Goal: Book appointment/travel/reservation

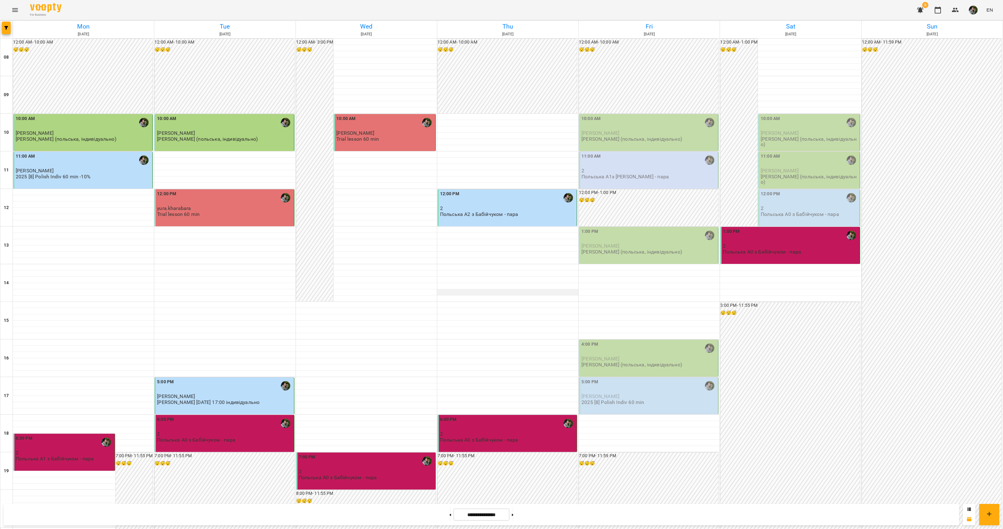
scroll to position [39, 0]
click at [615, 394] on p "[PERSON_NAME]" at bounding box center [649, 396] width 135 height 5
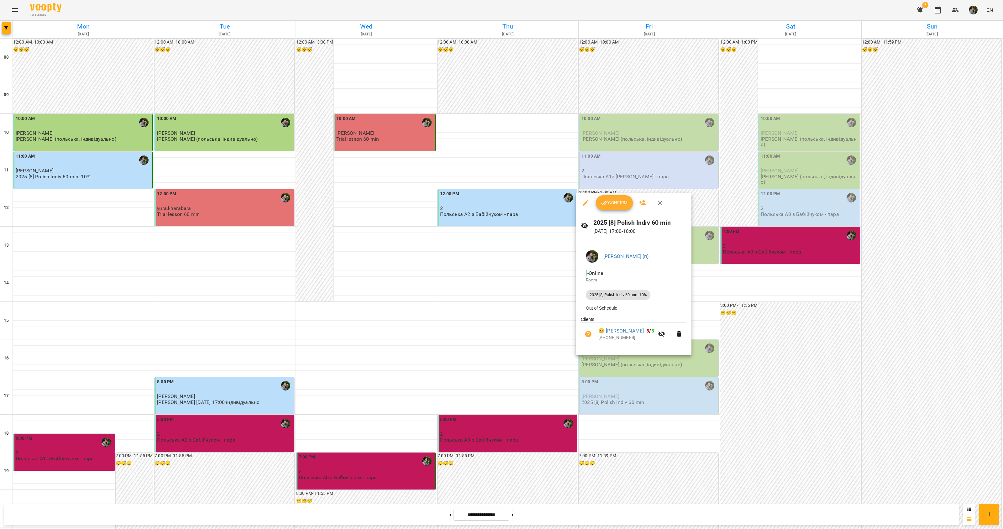
drag, startPoint x: 615, startPoint y: 359, endPoint x: 594, endPoint y: 386, distance: 34.3
click at [594, 386] on div at bounding box center [501, 264] width 1003 height 529
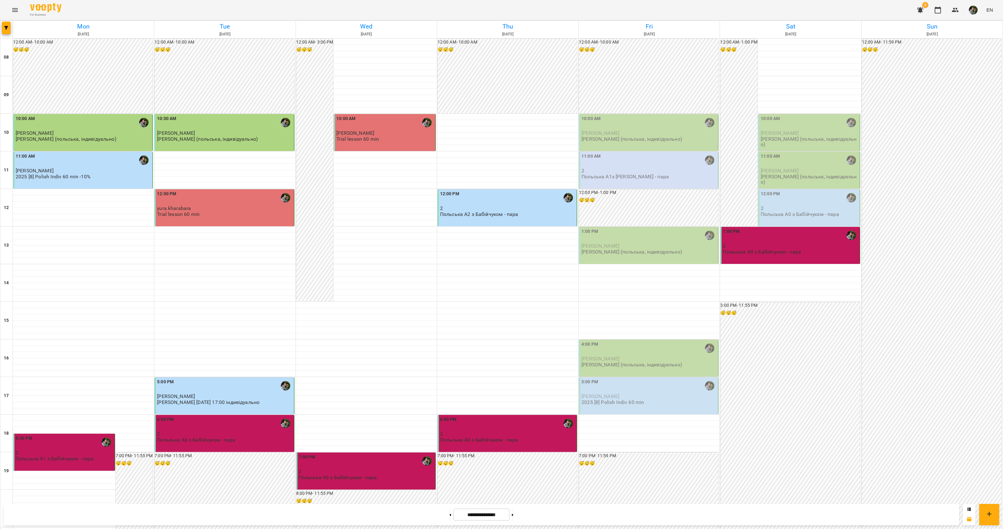
click at [637, 249] on p "[PERSON_NAME] (польська, індивідуально)" at bounding box center [632, 251] width 101 height 5
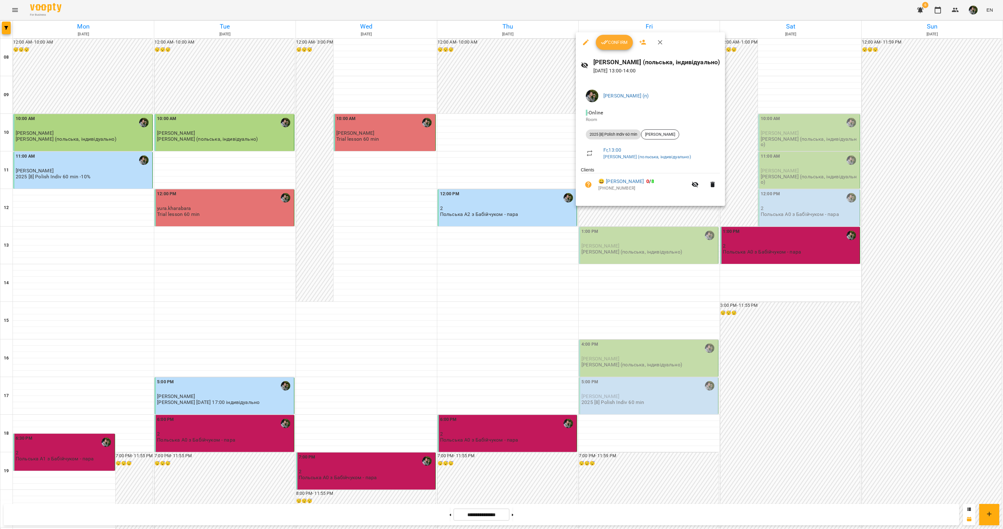
click at [618, 264] on div at bounding box center [501, 264] width 1003 height 529
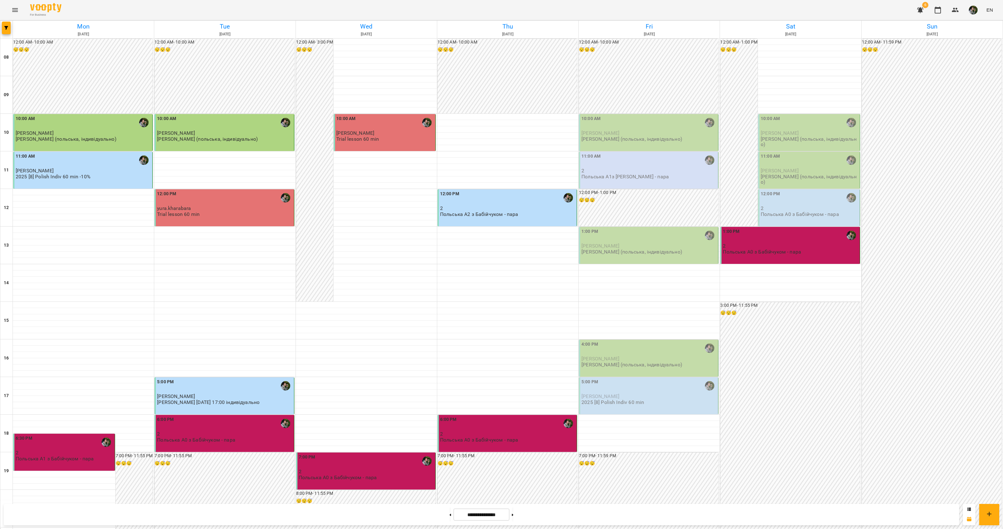
click at [629, 115] on div "10:00 AM" at bounding box center [649, 122] width 135 height 14
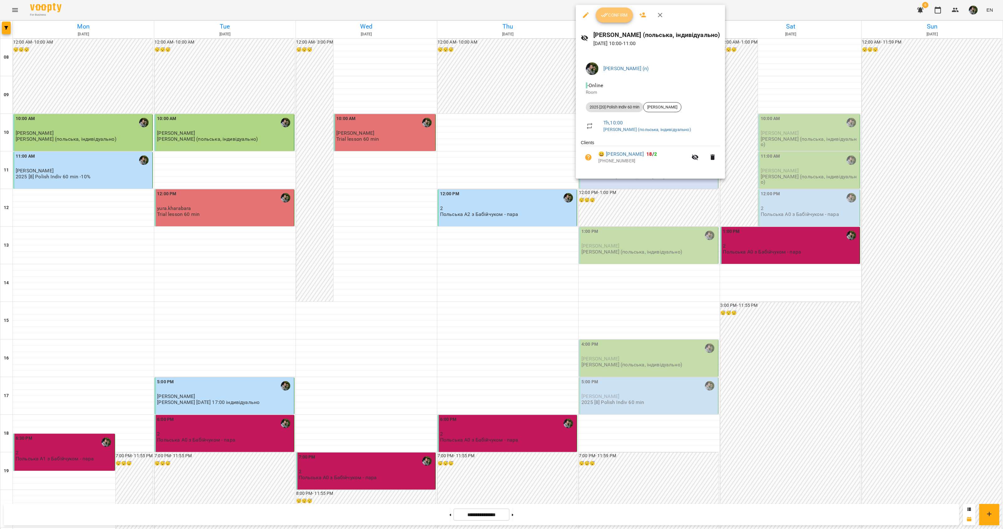
click at [614, 21] on button "Confirm" at bounding box center [614, 15] width 37 height 15
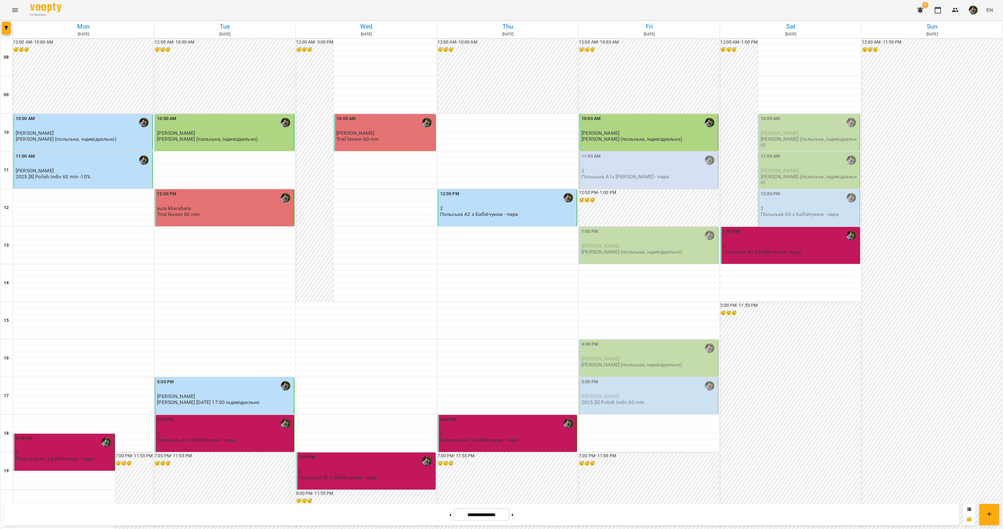
click at [595, 159] on label "11:00 AM" at bounding box center [591, 156] width 19 height 7
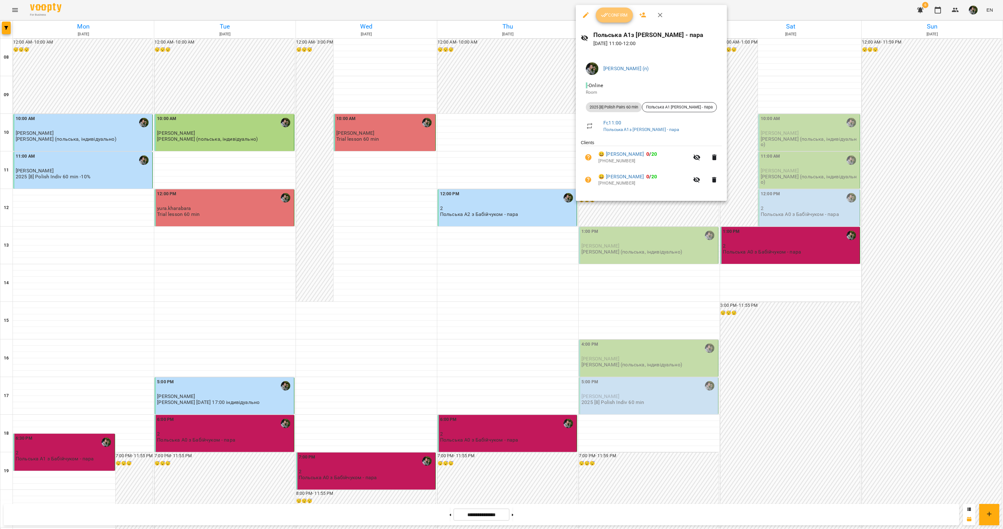
click at [615, 18] on span "Confirm" at bounding box center [614, 15] width 27 height 8
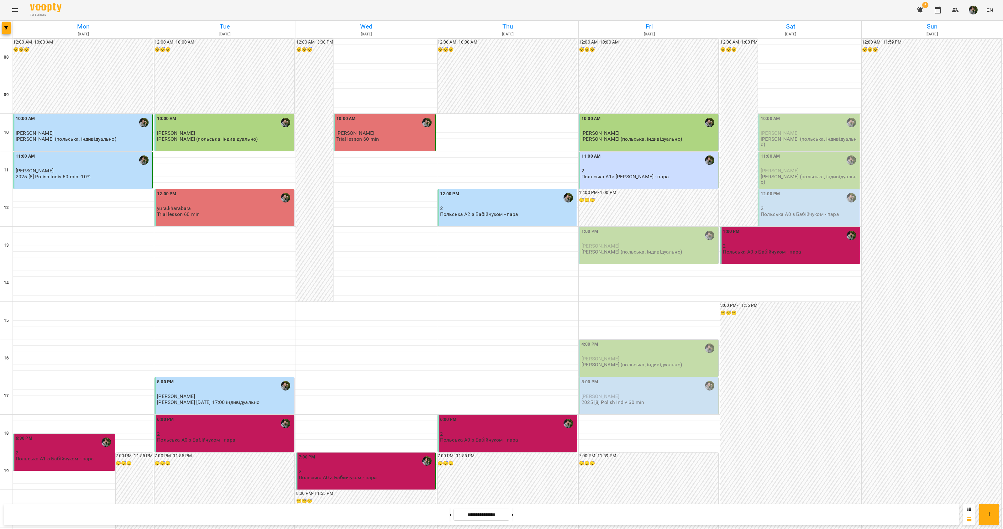
click at [623, 251] on p "[PERSON_NAME] (польська, індивідуально)" at bounding box center [632, 251] width 101 height 5
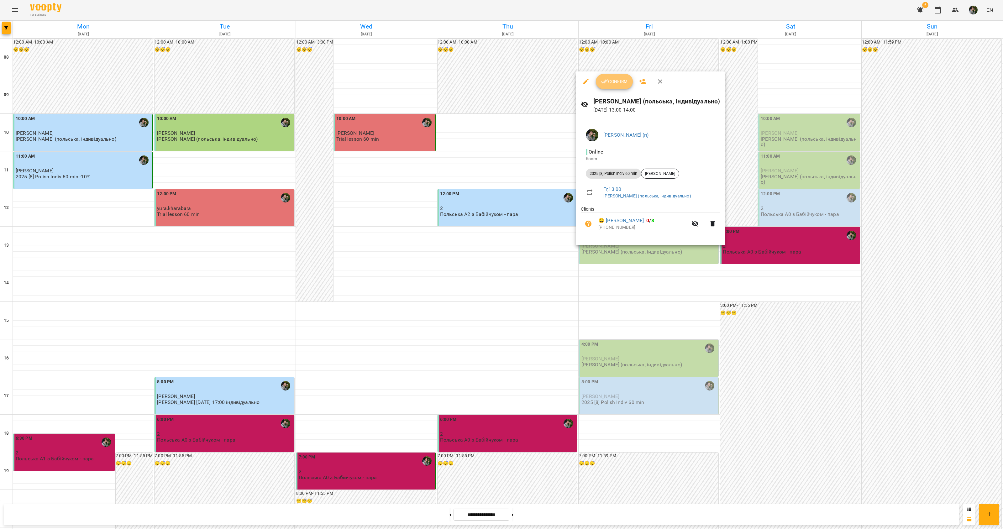
click at [618, 83] on span "Confirm" at bounding box center [614, 82] width 27 height 8
